Goal: Transaction & Acquisition: Purchase product/service

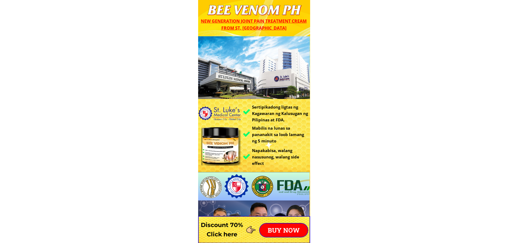
click at [275, 226] on p "BUY NOW" at bounding box center [284, 230] width 48 height 13
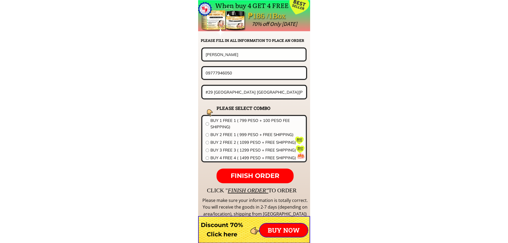
scroll to position [4187, 0]
click at [236, 56] on input "[PERSON_NAME]" at bounding box center [254, 54] width 100 height 12
paste input "[PERSON_NAME]"
click at [236, 56] on input "[PERSON_NAME]" at bounding box center [254, 54] width 100 height 12
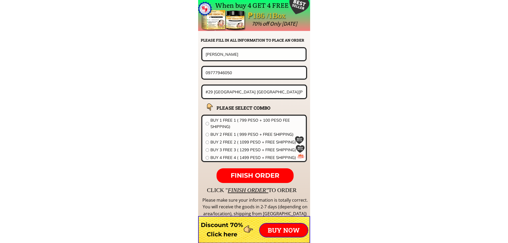
click at [236, 56] on input "[PERSON_NAME]" at bounding box center [254, 54] width 100 height 12
type input "[PERSON_NAME]"
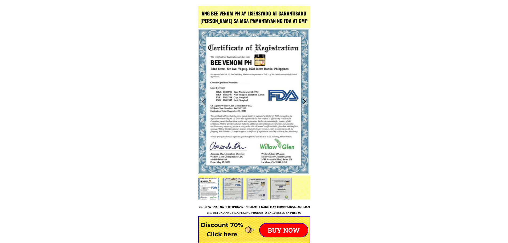
scroll to position [742, 0]
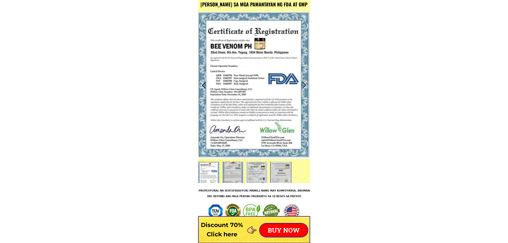
click at [284, 233] on p "BUY NOW" at bounding box center [284, 230] width 48 height 13
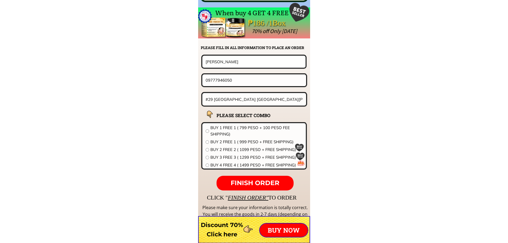
scroll to position [4187, 0]
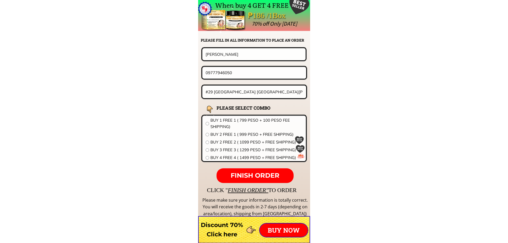
click at [244, 72] on input "09777946050" at bounding box center [254, 72] width 100 height 11
paste input "975078382"
type input "09975078382"
click at [241, 90] on input "#29 [GEOGRAPHIC_DATA] [GEOGRAPHIC_DATA][PERSON_NAME]" at bounding box center [254, 92] width 100 height 13
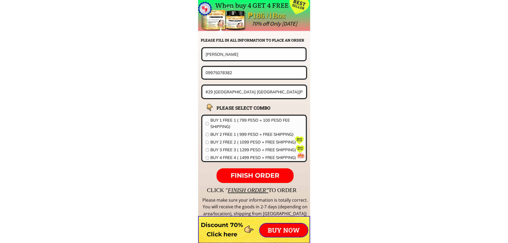
paste input "Purok 6-B san [PERSON_NAME] 2 [PERSON_NAME]. [GEOGRAPHIC_DATA]"
type input "Purok 6-B san [PERSON_NAME] 2 [PERSON_NAME]. [GEOGRAPHIC_DATA]"
click at [228, 158] on span "BUY 4 FREE 4 ( 1499 PESO + FREE SHIPPING)" at bounding box center [257, 158] width 92 height 6
radio input "true"
click at [236, 172] on p "FINISH ORDER" at bounding box center [255, 175] width 77 height 15
